Goal: Information Seeking & Learning: Learn about a topic

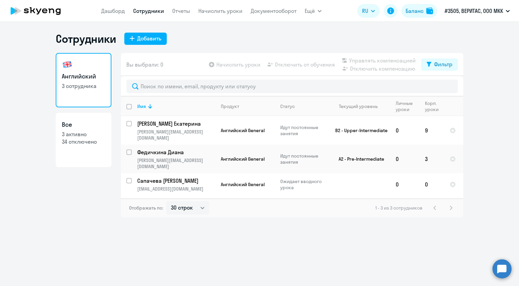
select select "30"
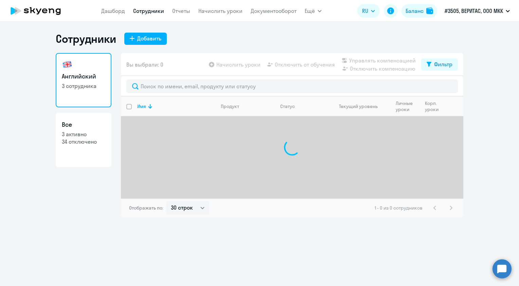
select select "30"
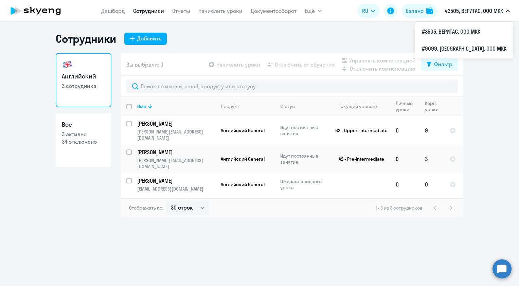
click at [485, 7] on p "#3505, ВЕРИТАС, ООО МКК" at bounding box center [474, 11] width 58 height 8
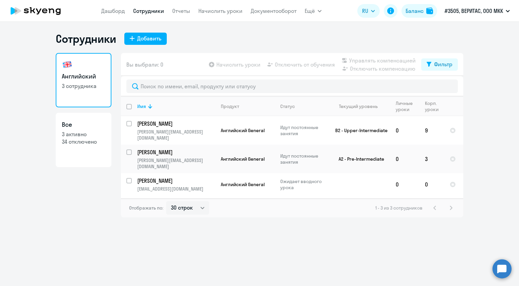
click at [478, 12] on p "#3505, ВЕРИТАС, ООО МКК" at bounding box center [474, 11] width 58 height 8
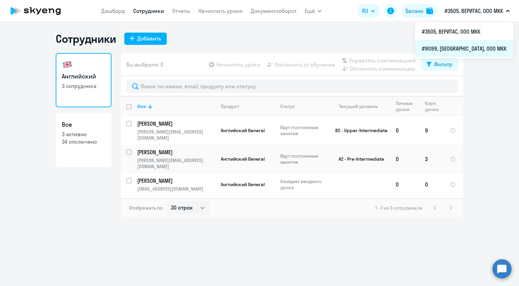
click at [465, 52] on li "#9099, [GEOGRAPHIC_DATA], ООО МКК" at bounding box center [464, 48] width 98 height 17
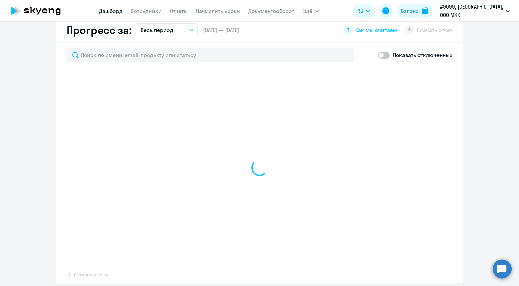
select select "30"
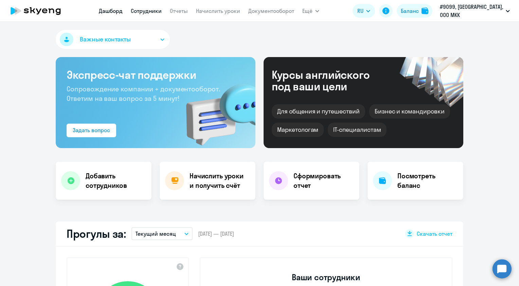
click at [151, 12] on link "Сотрудники" at bounding box center [146, 10] width 31 height 7
select select "30"
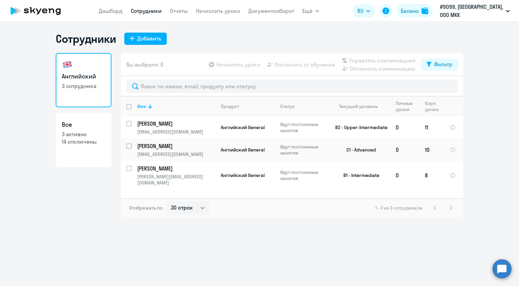
click at [77, 139] on p "14 отключены" at bounding box center [84, 141] width 44 height 7
select select "30"
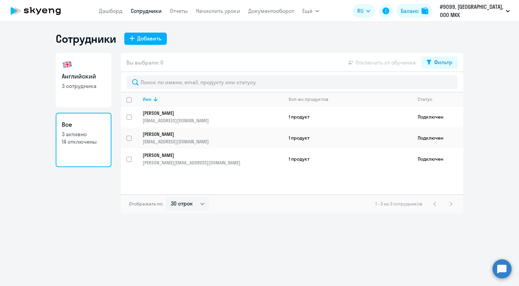
click at [92, 146] on link "Все 3 активно 14 отключены" at bounding box center [84, 140] width 56 height 54
click at [438, 103] on icon at bounding box center [437, 99] width 8 height 8
click at [435, 101] on icon at bounding box center [437, 99] width 8 height 8
click at [430, 70] on div "Вы выбрали: 0 Отключить от обучения Фильтр" at bounding box center [292, 62] width 343 height 19
click at [434, 61] on button "Фильтр" at bounding box center [439, 62] width 37 height 12
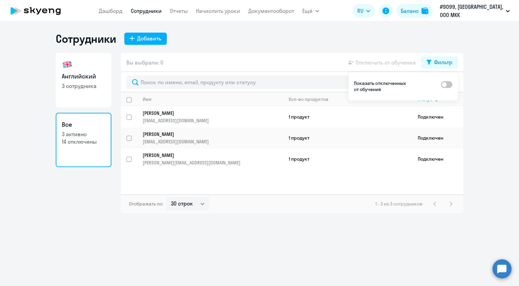
click at [447, 89] on ds-switcher at bounding box center [447, 86] width 12 height 12
click at [449, 84] on span at bounding box center [447, 84] width 12 height 7
click at [441, 84] on input "checkbox" at bounding box center [441, 84] width 0 height 0
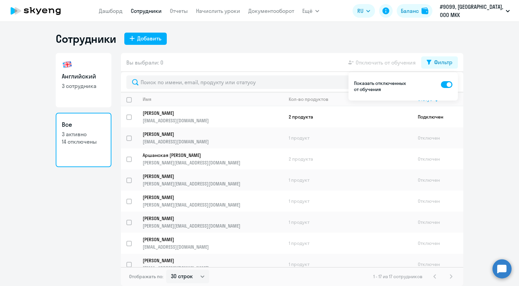
click at [446, 84] on span at bounding box center [447, 84] width 12 height 7
click at [441, 84] on input "checkbox" at bounding box center [441, 84] width 0 height 0
checkbox input "false"
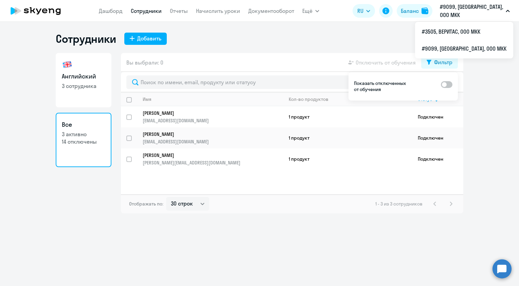
click at [474, 8] on p "#9099, [GEOGRAPHIC_DATA], ООО МКК" at bounding box center [471, 11] width 63 height 16
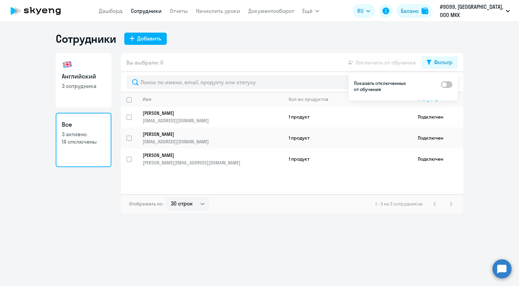
click at [471, 13] on p "#9099, [GEOGRAPHIC_DATA], ООО МКК" at bounding box center [471, 11] width 63 height 16
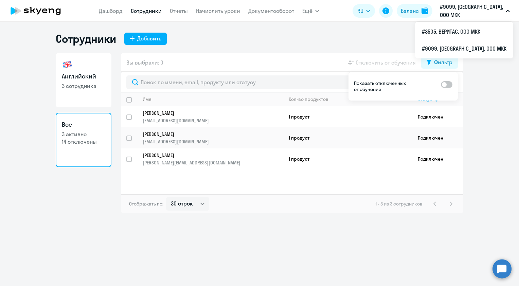
click at [474, 17] on button "#9099, [GEOGRAPHIC_DATA], ООО МКК" at bounding box center [475, 11] width 77 height 16
click at [483, 32] on li "#3505, ВЕРИТАС, ООО МКК" at bounding box center [464, 31] width 98 height 17
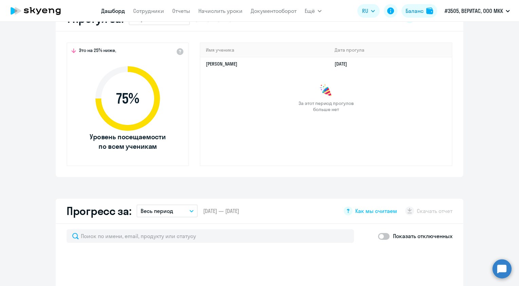
scroll to position [272, 0]
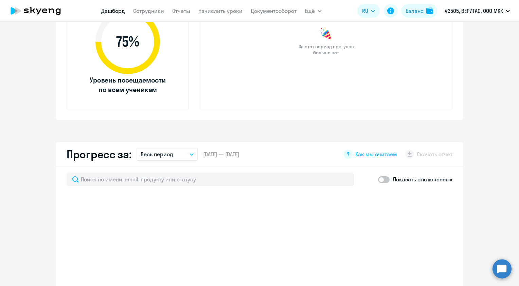
select select "30"
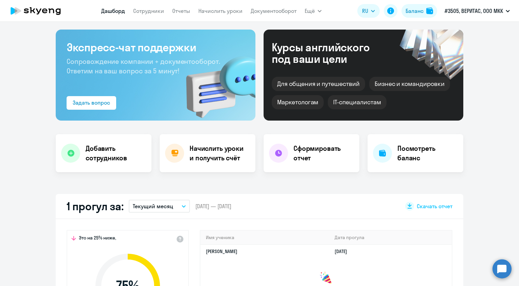
scroll to position [0, 0]
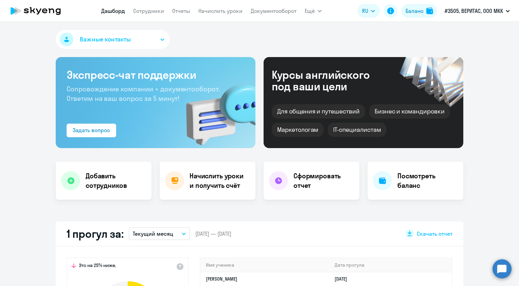
click at [166, 13] on nav "[PERSON_NAME] Отчеты Начислить уроки Документооборот" at bounding box center [198, 11] width 195 height 14
click at [164, 9] on nav "[PERSON_NAME] Отчеты Начислить уроки Документооборот" at bounding box center [198, 11] width 195 height 14
click at [157, 9] on link "Сотрудники" at bounding box center [148, 10] width 31 height 7
select select "30"
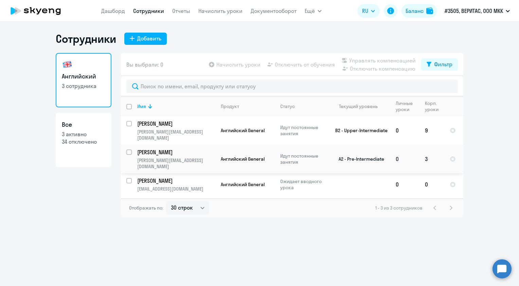
click at [163, 150] on td "[PERSON_NAME] [PERSON_NAME][EMAIL_ADDRESS][DOMAIN_NAME]" at bounding box center [174, 159] width 84 height 29
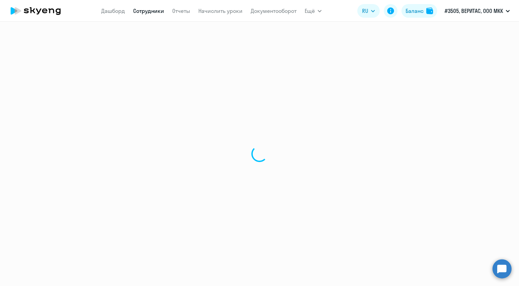
select select "english"
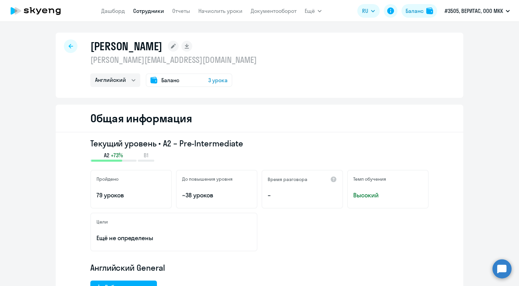
click at [69, 47] on icon at bounding box center [71, 46] width 4 height 4
select select "30"
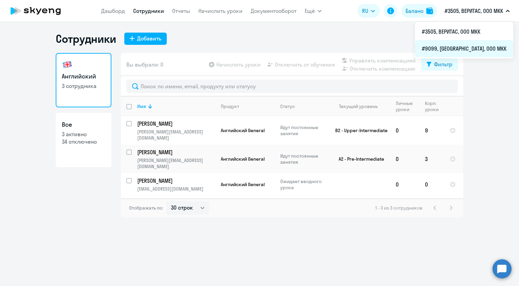
click at [477, 49] on li "#9099, [GEOGRAPHIC_DATA], ООО МКК" at bounding box center [464, 48] width 98 height 17
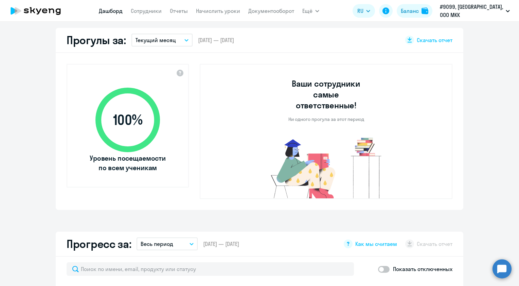
scroll to position [170, 0]
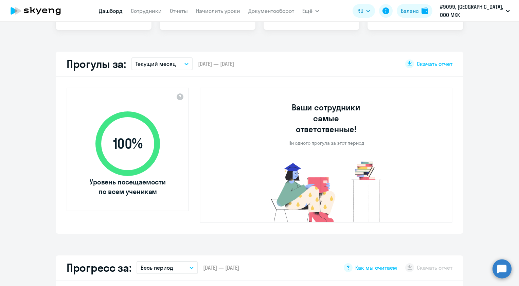
select select "30"
click at [148, 14] on app-menu-item-link "Сотрудники" at bounding box center [146, 11] width 31 height 8
click at [150, 13] on link "Сотрудники" at bounding box center [146, 10] width 31 height 7
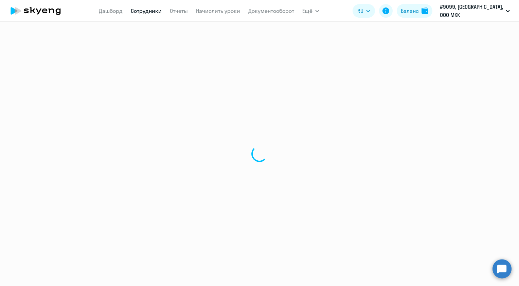
select select "30"
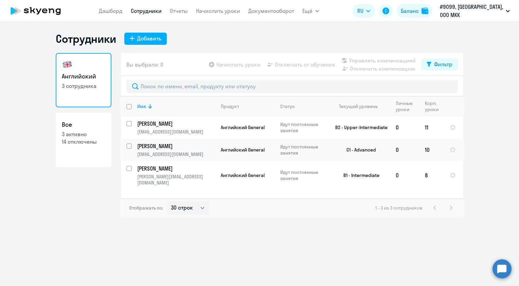
drag, startPoint x: 261, startPoint y: 247, endPoint x: 247, endPoint y: 217, distance: 32.5
click at [261, 247] on div "Сотрудники Добавить Английский 3 сотрудника Все 3 активно 14 отключены Вы выбра…" at bounding box center [259, 154] width 519 height 264
click at [436, 62] on div "Фильтр" at bounding box center [443, 64] width 18 height 8
click at [448, 89] on span at bounding box center [447, 86] width 12 height 7
click at [441, 87] on input "checkbox" at bounding box center [441, 86] width 0 height 0
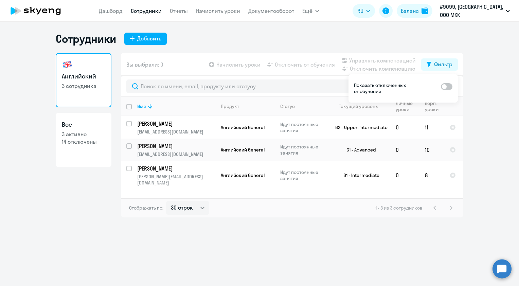
checkbox input "true"
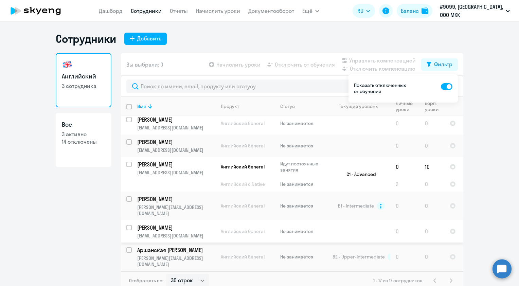
scroll to position [173, 0]
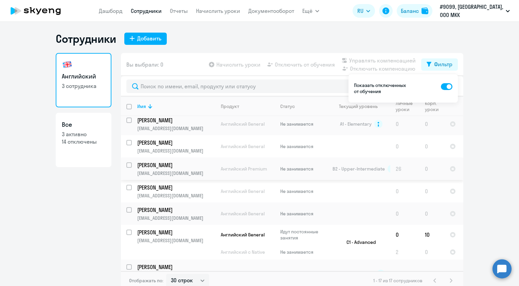
click at [166, 170] on p "[EMAIL_ADDRESS][DOMAIN_NAME]" at bounding box center [176, 173] width 78 height 6
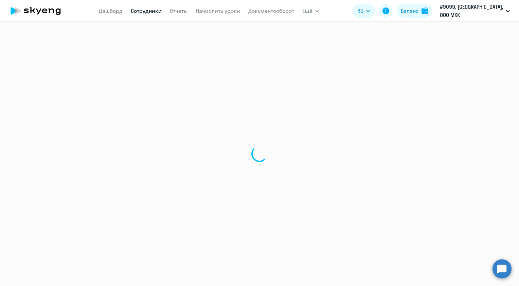
select select "english"
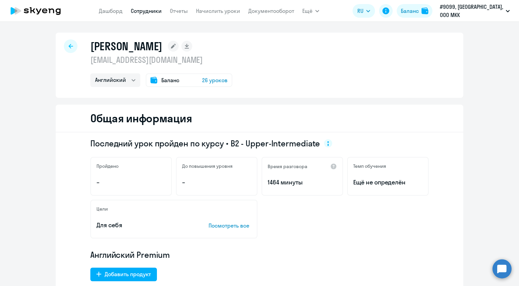
drag, startPoint x: 520, startPoint y: 9, endPoint x: 520, endPoint y: 13, distance: 4.4
click at [519, 13] on html "[PERSON_NAME] Отчеты Начислить уроки Документооборот Ещё Дашборд Сотрудники Отч…" at bounding box center [259, 143] width 519 height 286
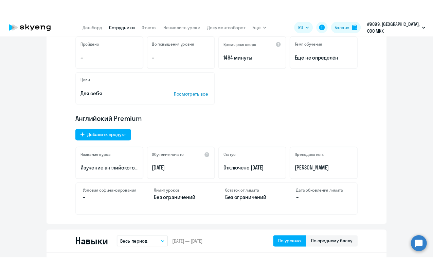
scroll to position [102, 0]
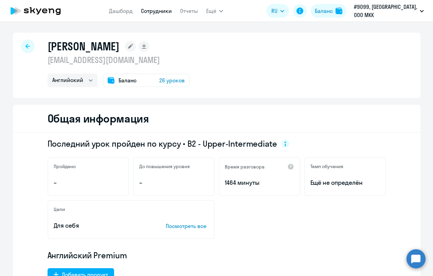
select select "english"
